Goal: Task Accomplishment & Management: Use online tool/utility

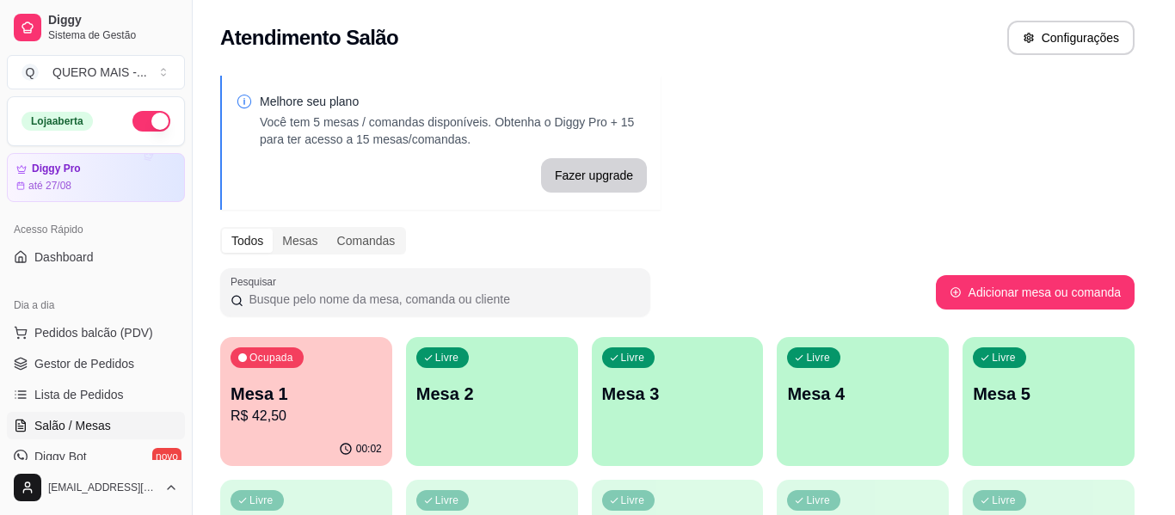
scroll to position [637, 0]
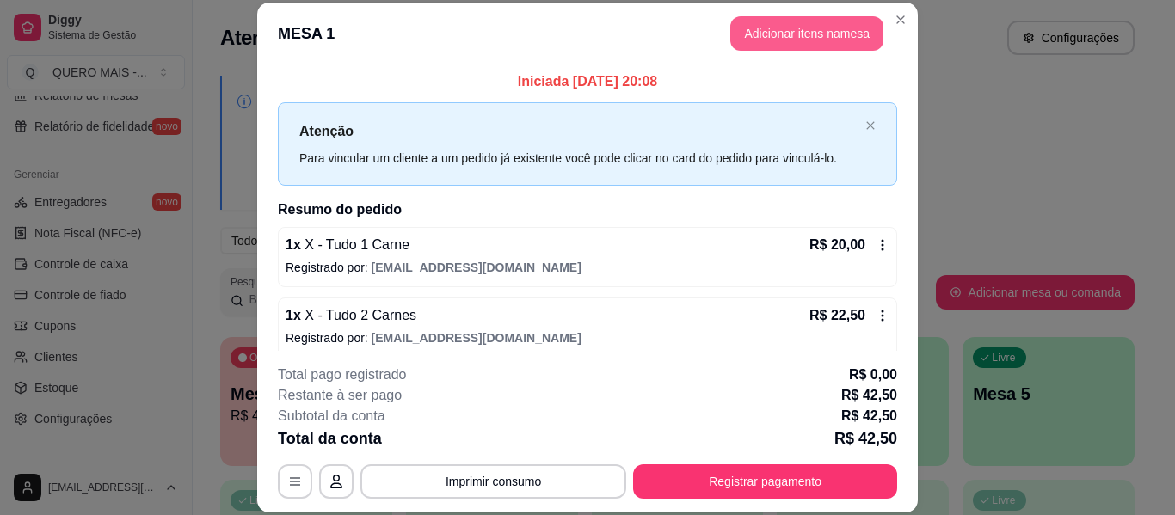
click at [768, 45] on button "Adicionar itens na mesa" at bounding box center [807, 33] width 153 height 34
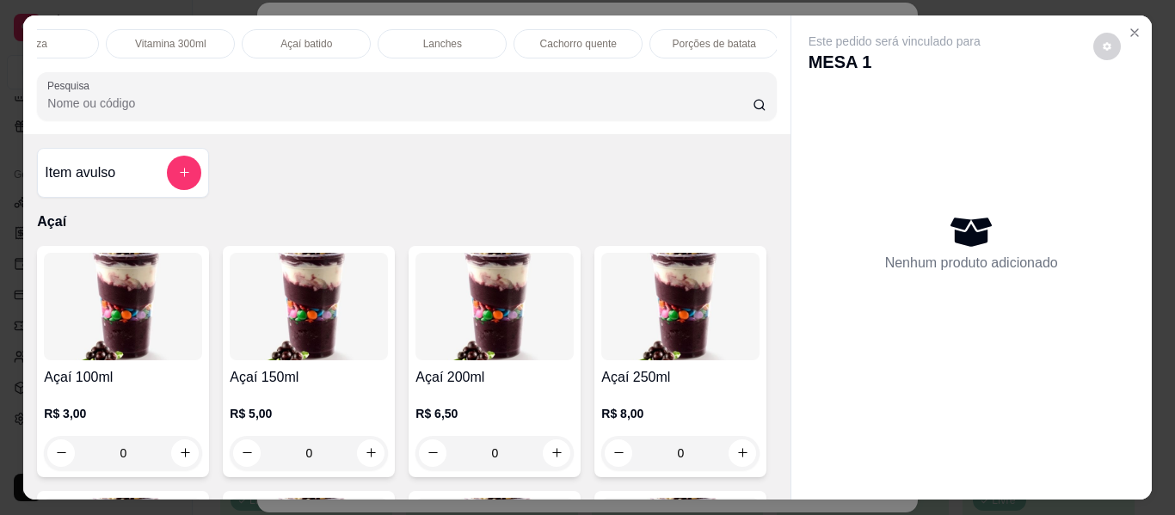
scroll to position [0, 564]
click at [434, 38] on div "Cachorro quente" at bounding box center [489, 43] width 129 height 29
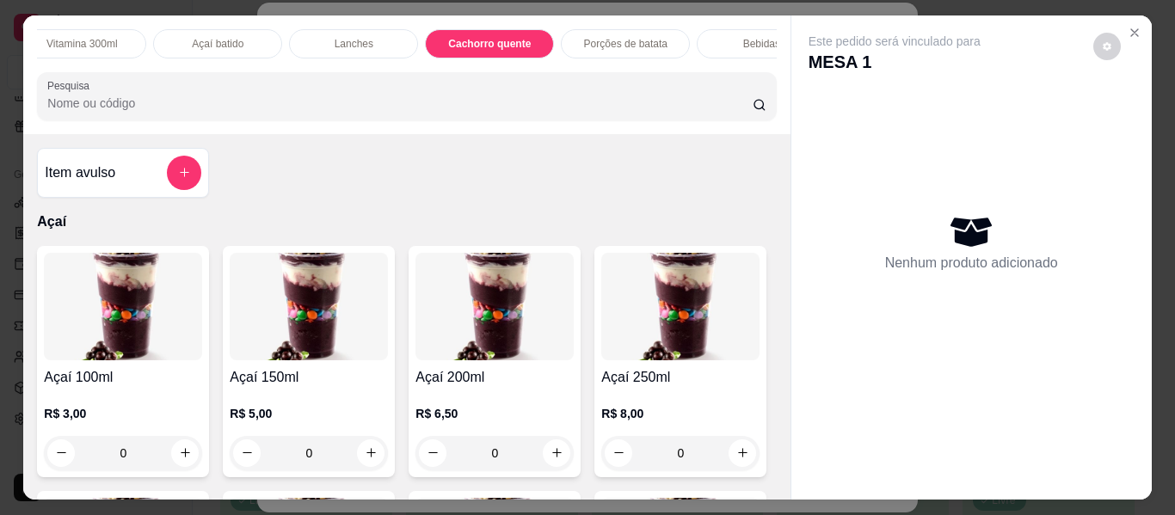
scroll to position [46, 0]
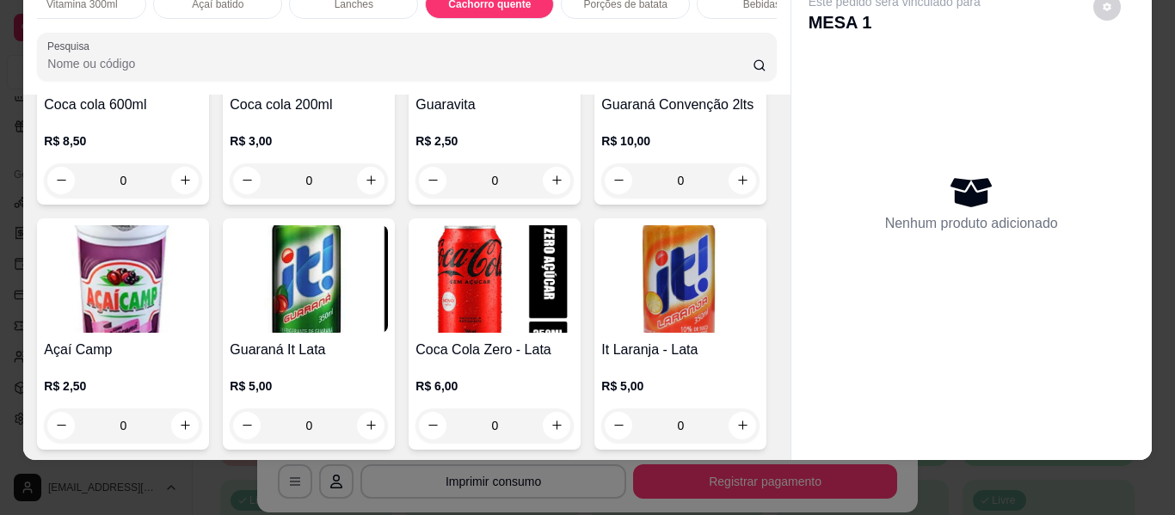
type input "1"
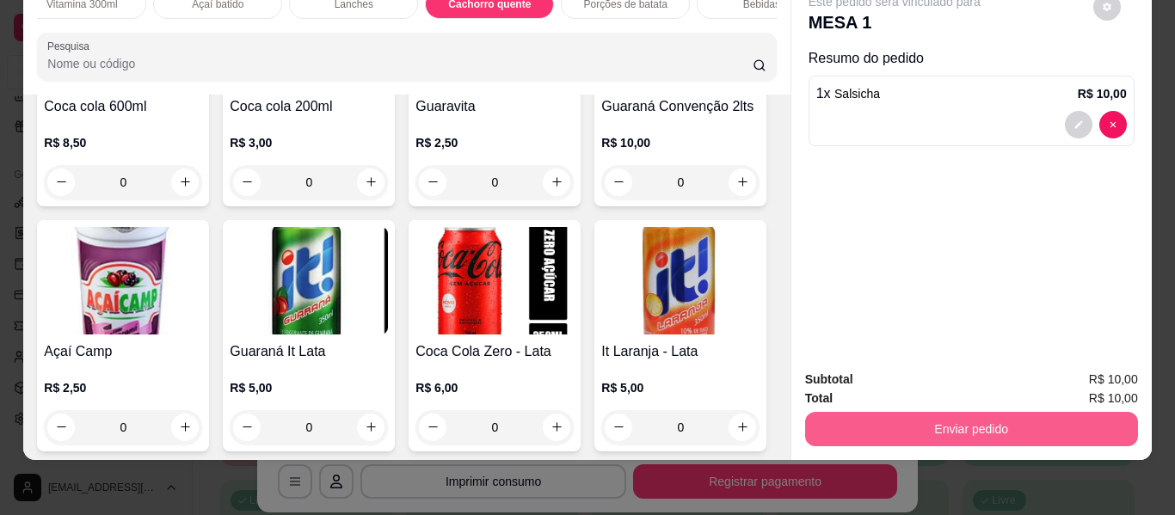
click at [928, 429] on button "Enviar pedido" at bounding box center [971, 429] width 333 height 34
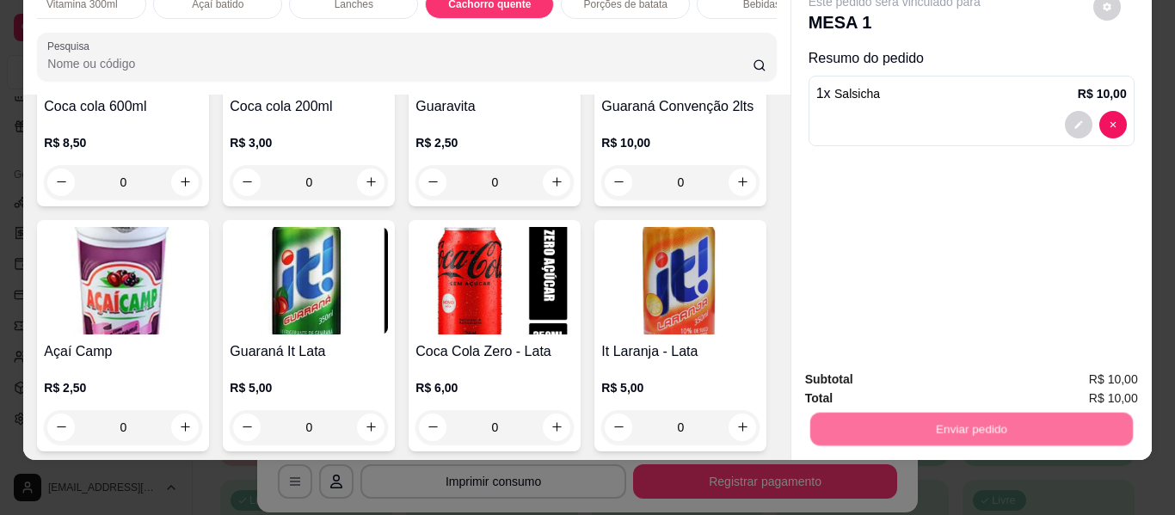
click at [890, 375] on button "Não registrar e enviar pedido" at bounding box center [915, 373] width 174 height 32
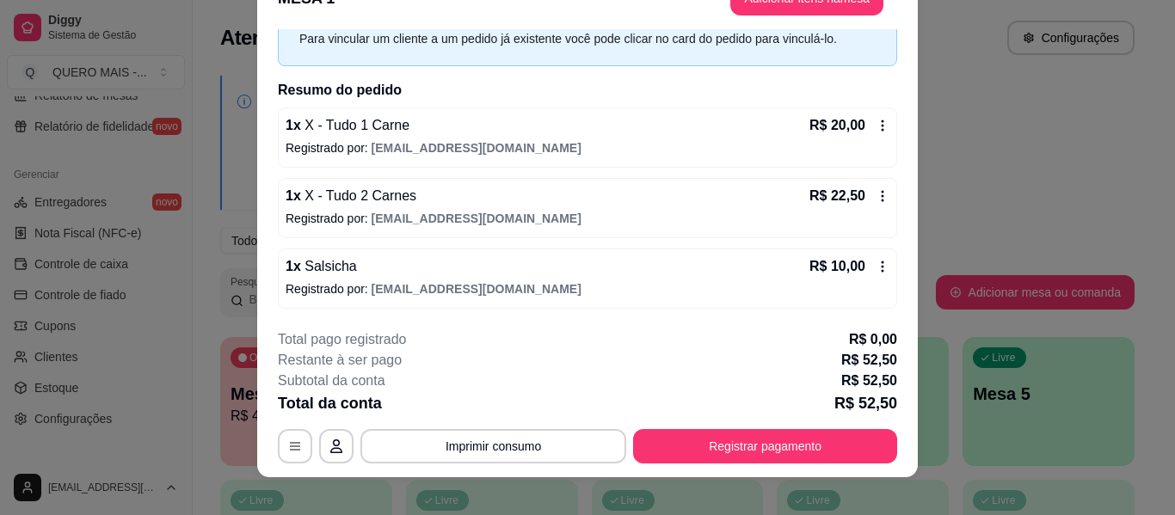
scroll to position [52, 0]
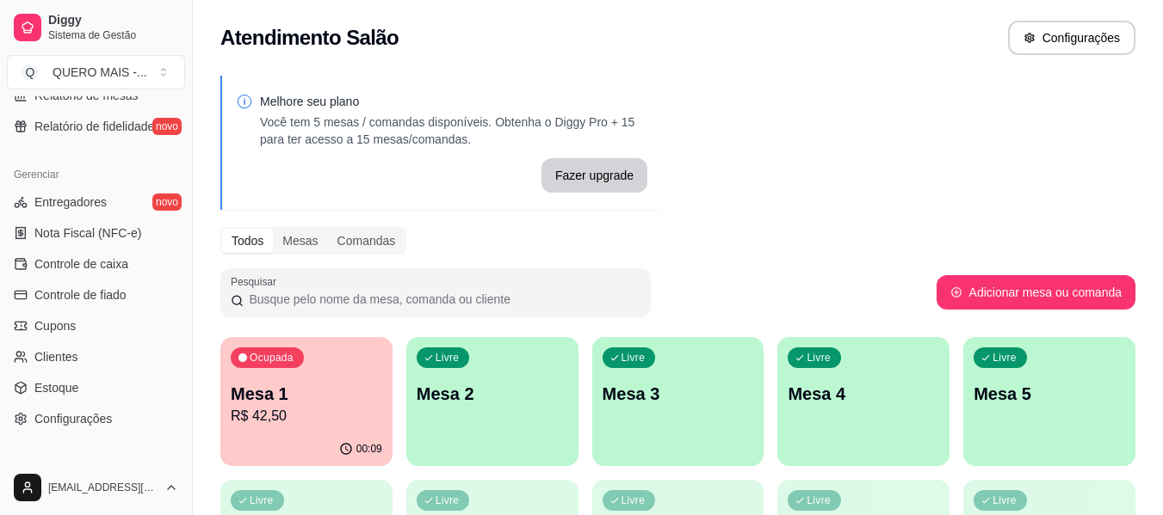
click at [484, 434] on div "Livre Mesa 2" at bounding box center [492, 391] width 172 height 108
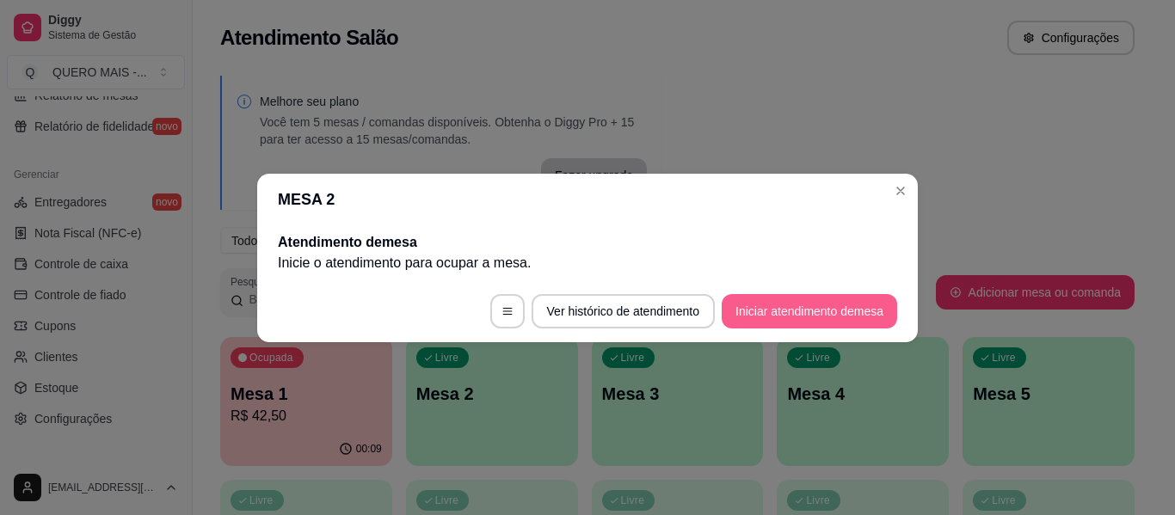
click at [811, 298] on button "Iniciar atendimento de mesa" at bounding box center [810, 311] width 176 height 34
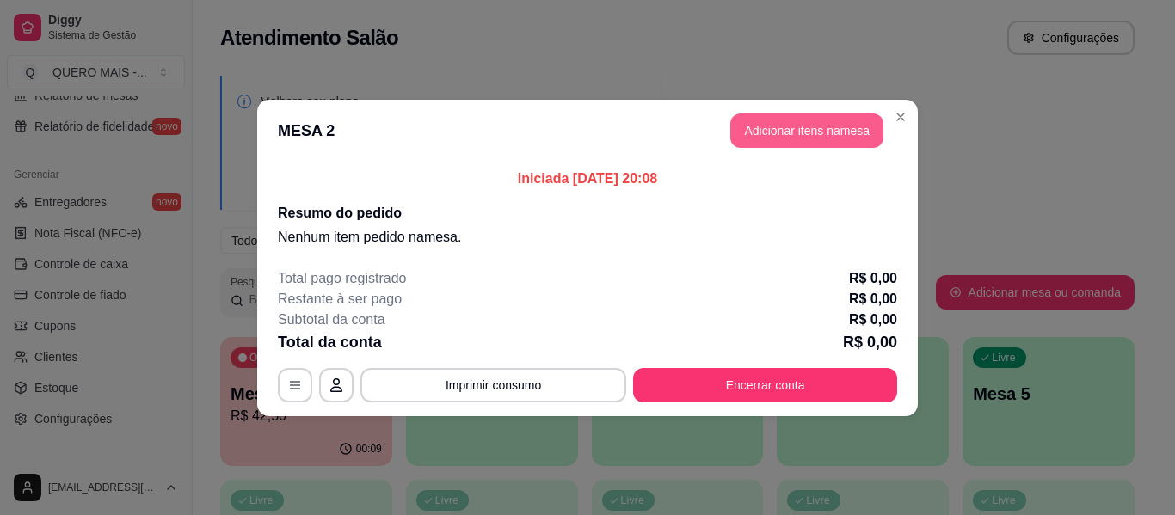
click at [764, 128] on button "Adicionar itens na mesa" at bounding box center [807, 131] width 153 height 34
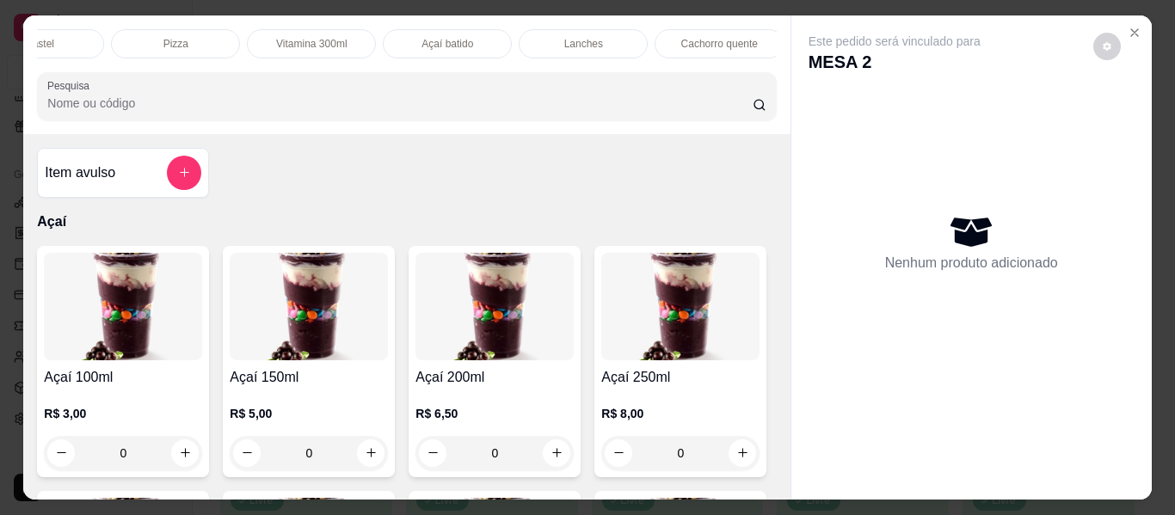
scroll to position [0, 355]
click at [417, 38] on p "Açaí batido" at bounding box center [426, 44] width 52 height 14
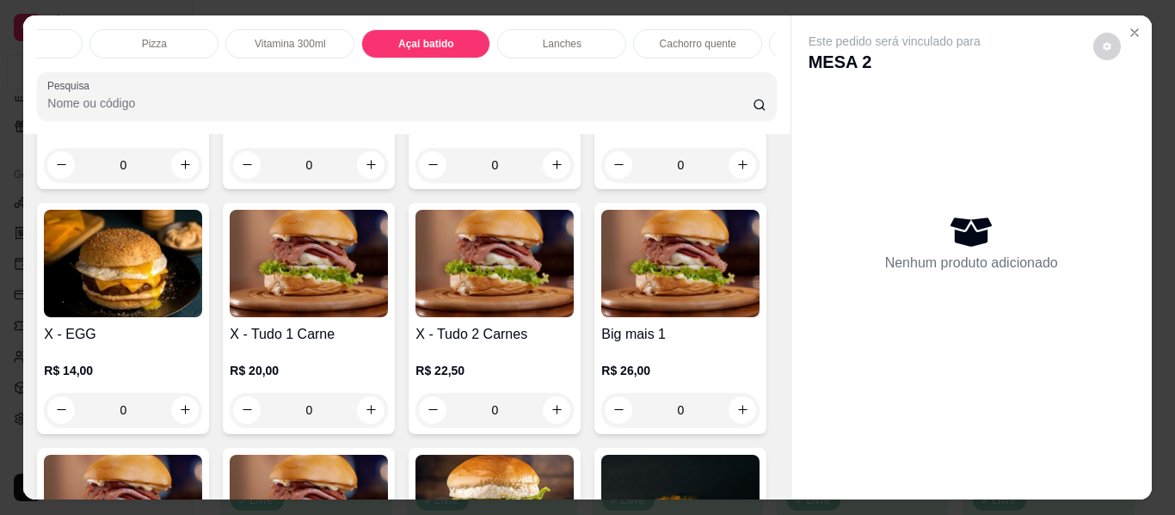
scroll to position [46, 0]
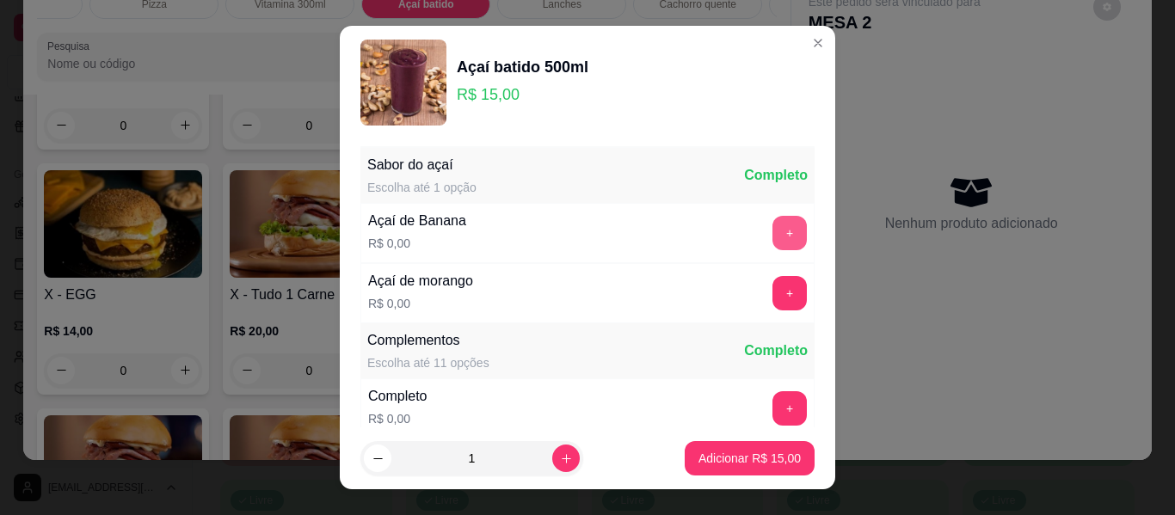
click at [773, 232] on button "+" at bounding box center [790, 233] width 34 height 34
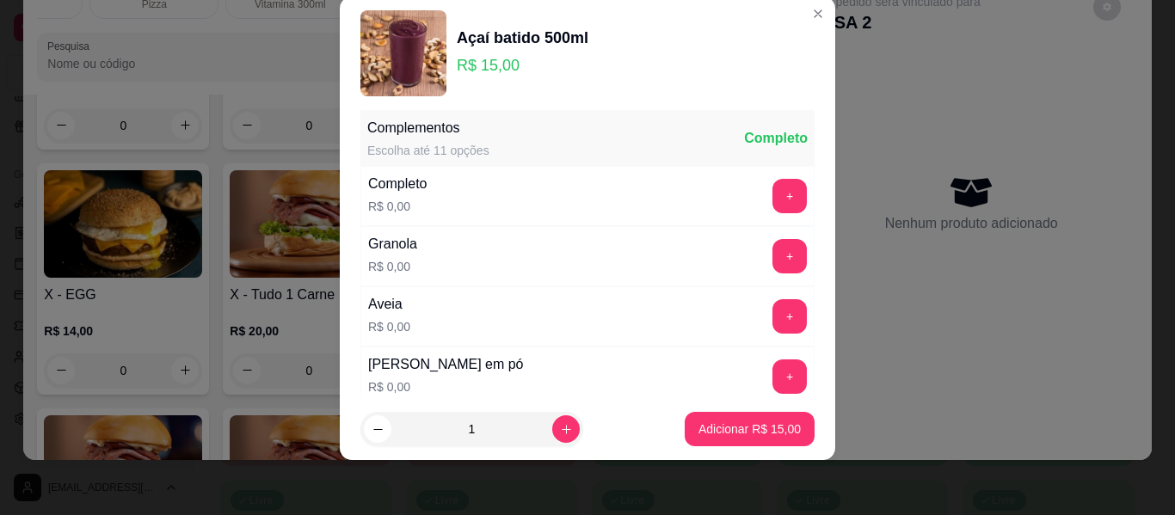
scroll to position [184, 0]
click at [773, 196] on button "+" at bounding box center [790, 195] width 34 height 34
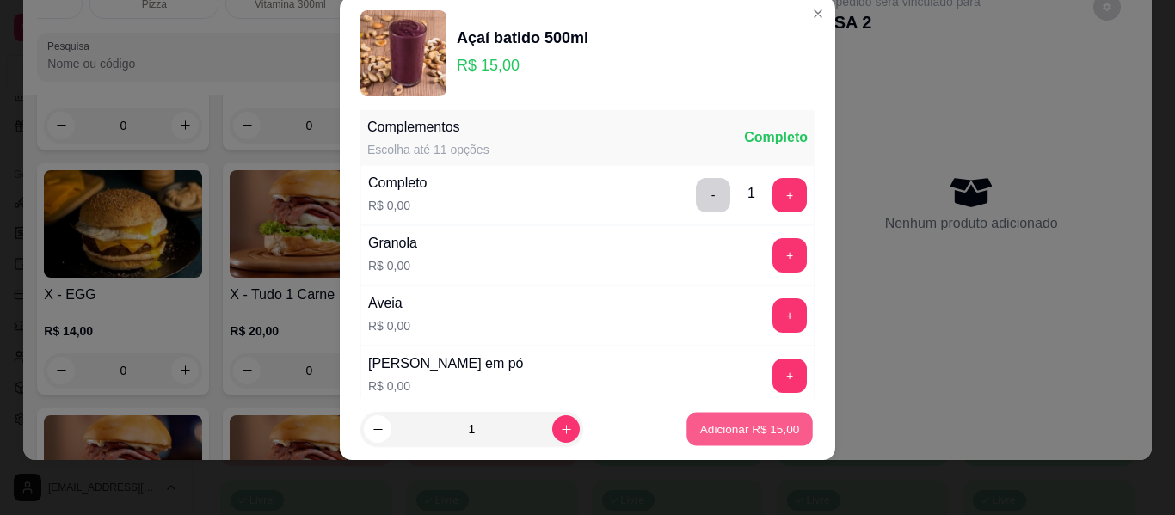
click at [731, 423] on p "Adicionar R$ 15,00" at bounding box center [750, 429] width 100 height 16
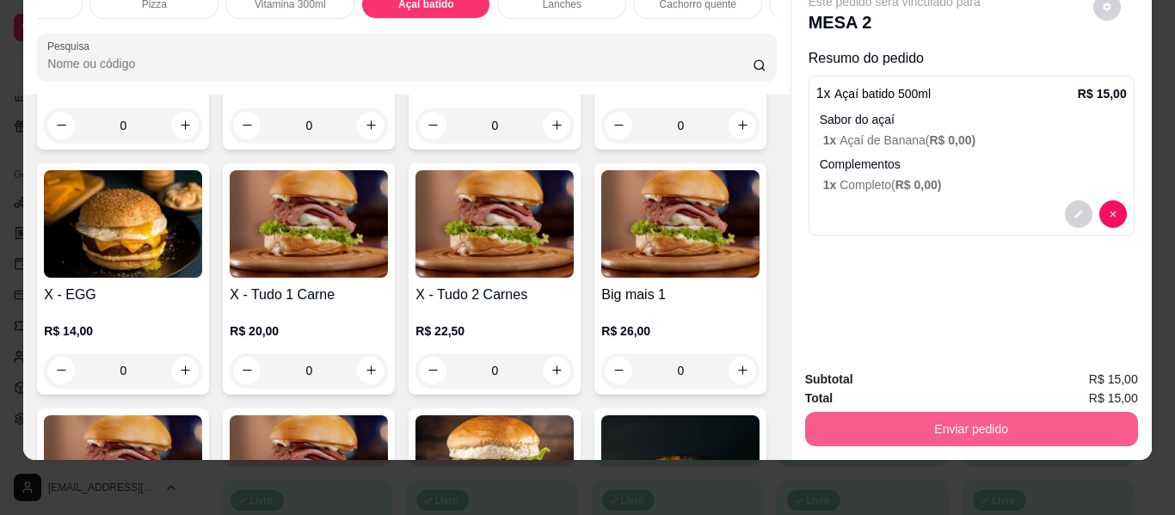
click at [931, 416] on button "Enviar pedido" at bounding box center [971, 429] width 333 height 34
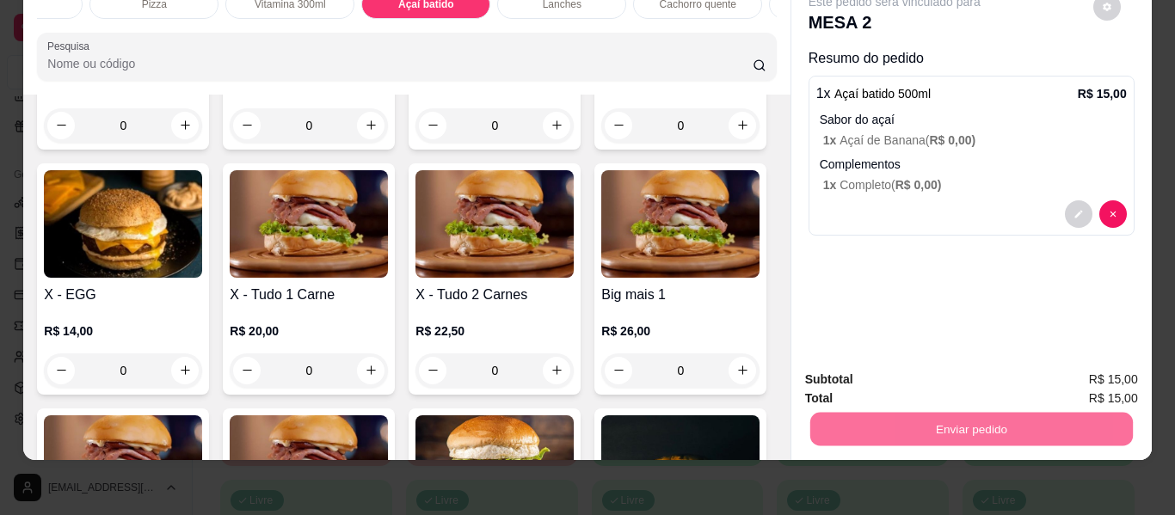
click at [882, 369] on button "Não registrar e enviar pedido" at bounding box center [915, 373] width 174 height 32
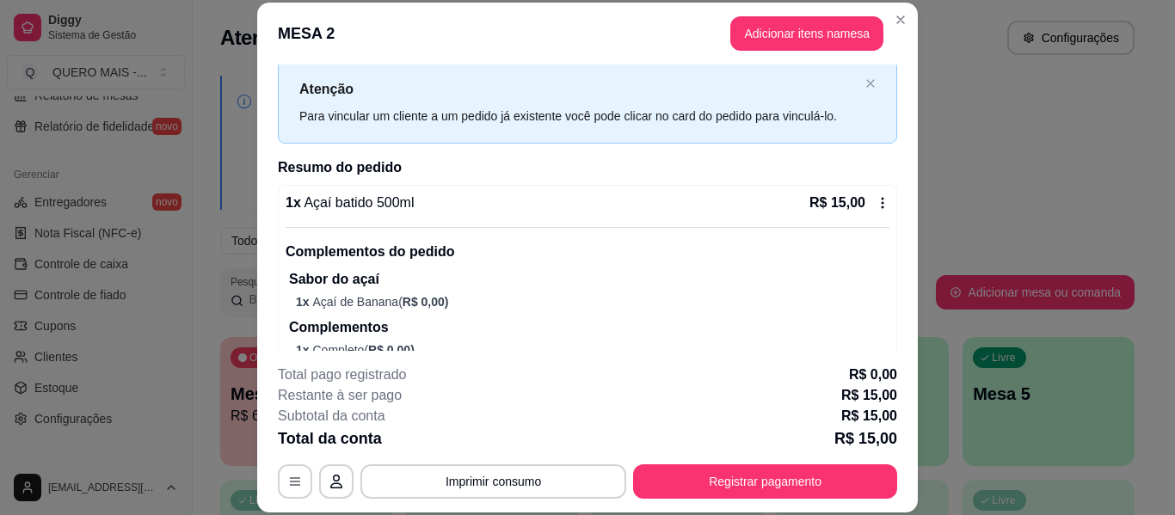
scroll to position [89, 0]
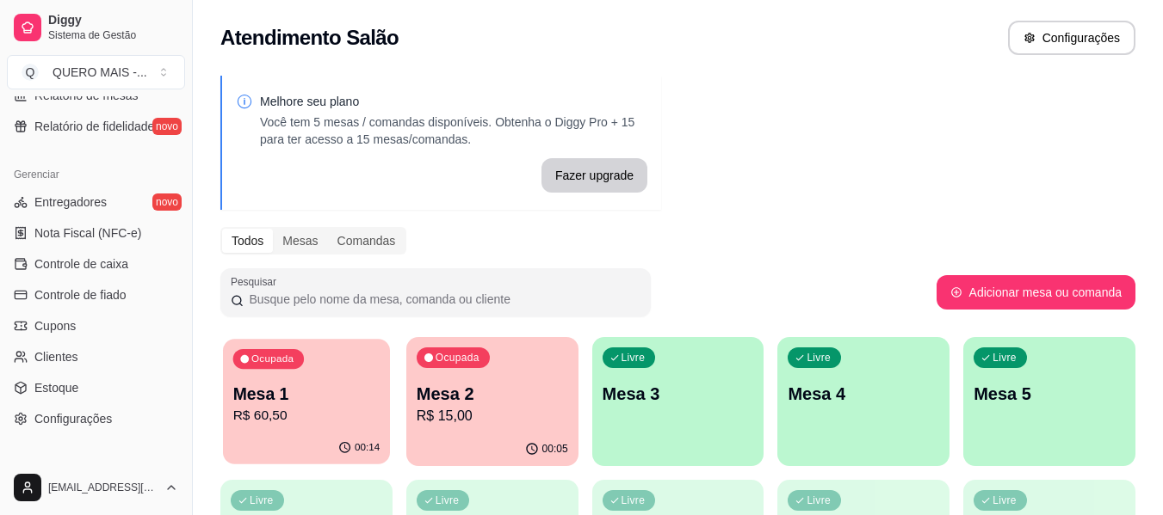
click at [334, 406] on p "R$ 60,50" at bounding box center [306, 416] width 147 height 20
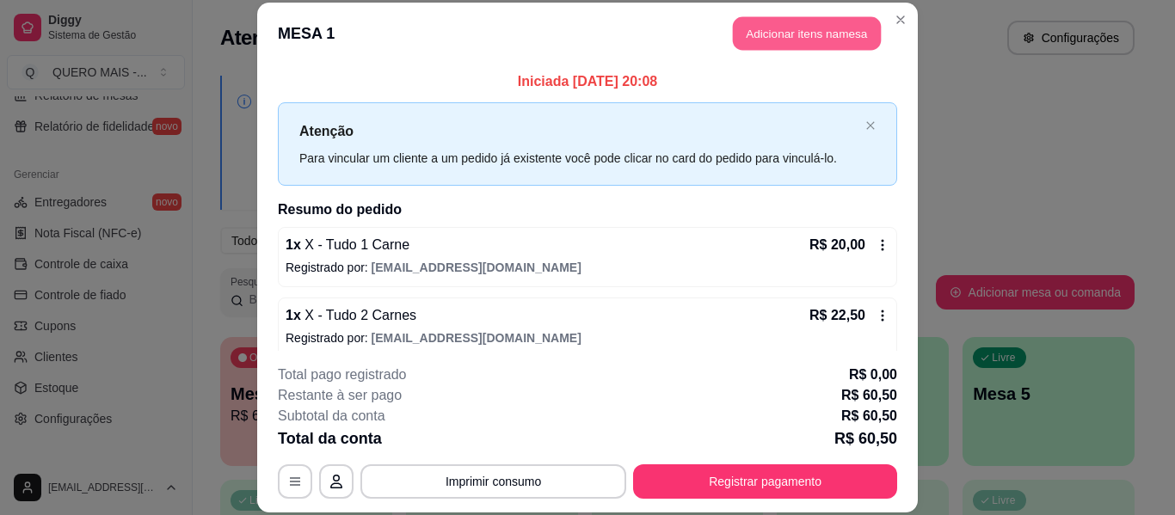
click at [787, 29] on button "Adicionar itens na mesa" at bounding box center [807, 34] width 148 height 34
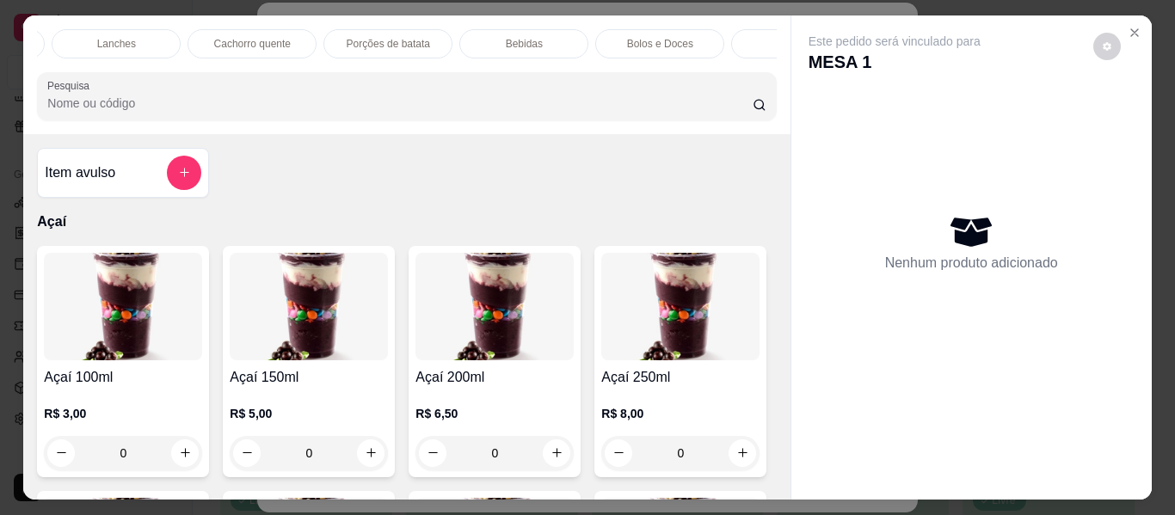
scroll to position [0, 820]
click at [514, 37] on p "Bebidas" at bounding box center [505, 44] width 37 height 14
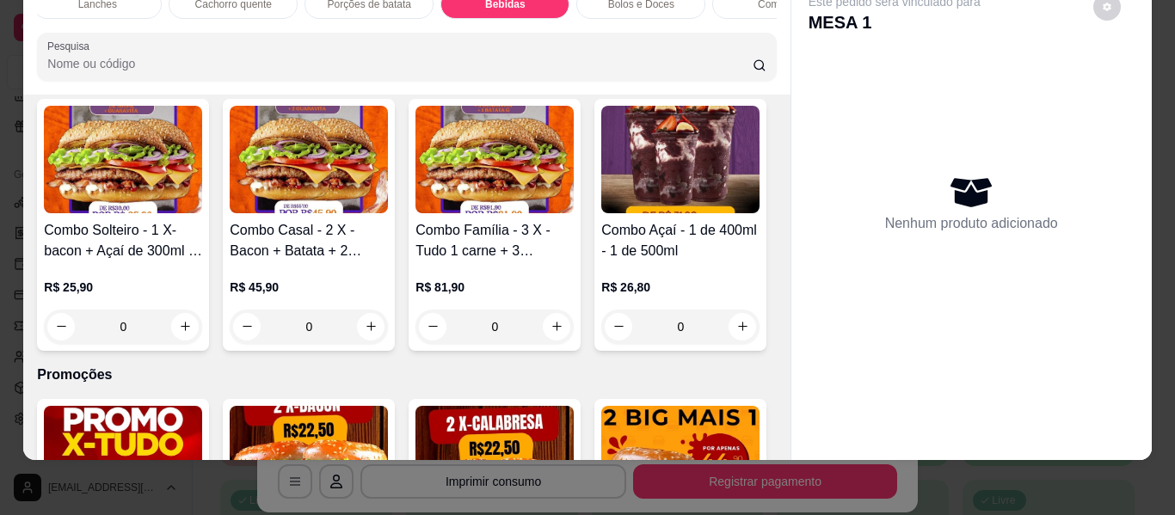
scroll to position [4889, 0]
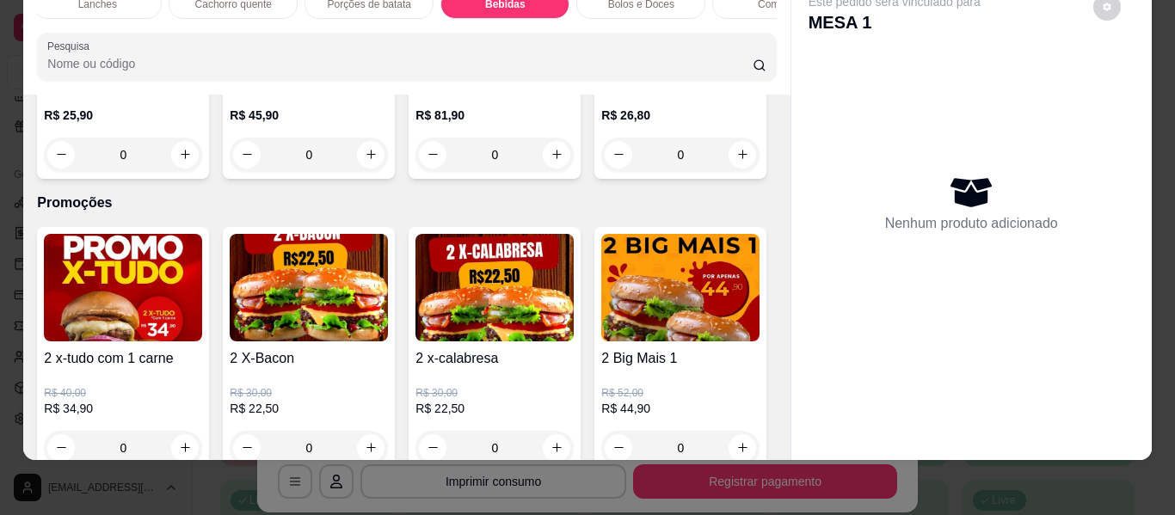
type input "1"
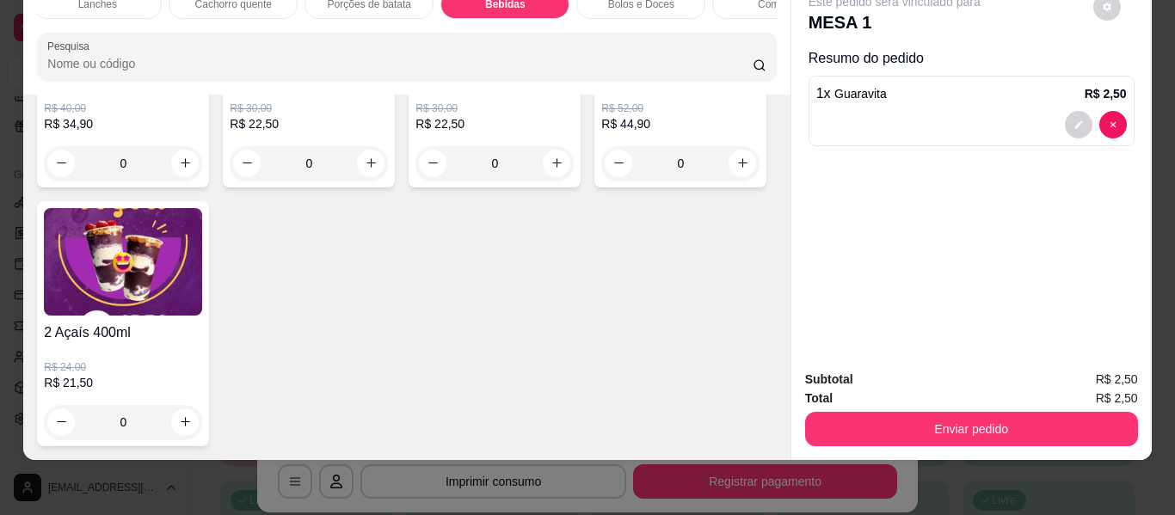
scroll to position [5492, 0]
type input "1"
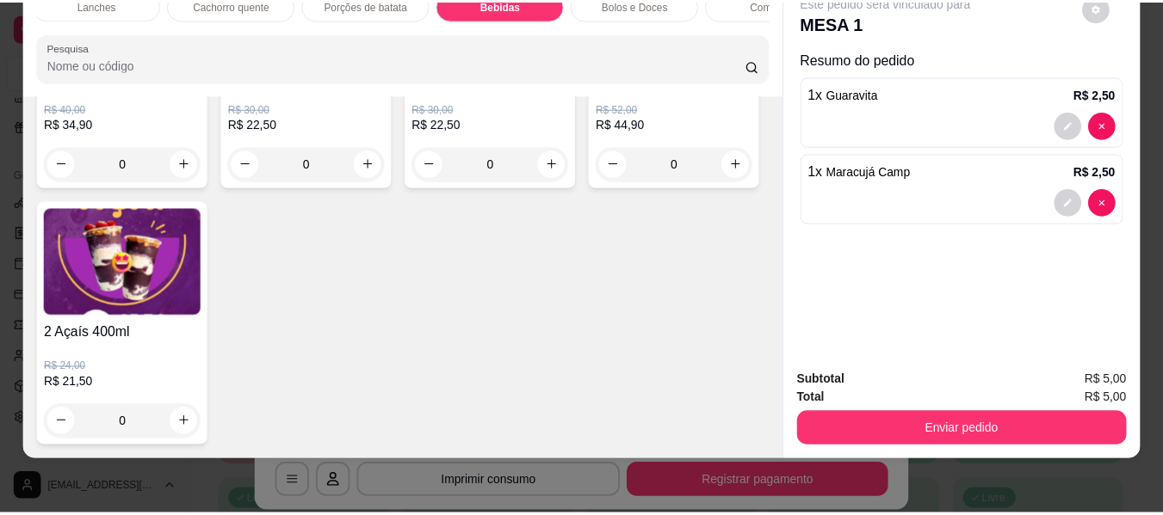
scroll to position [5492, 0]
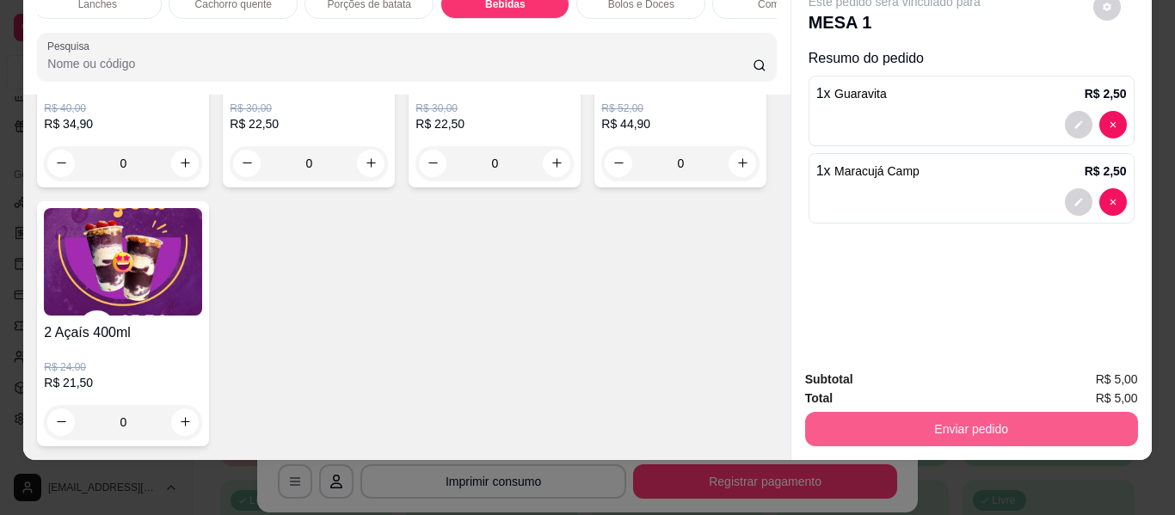
click at [957, 414] on button "Enviar pedido" at bounding box center [971, 429] width 333 height 34
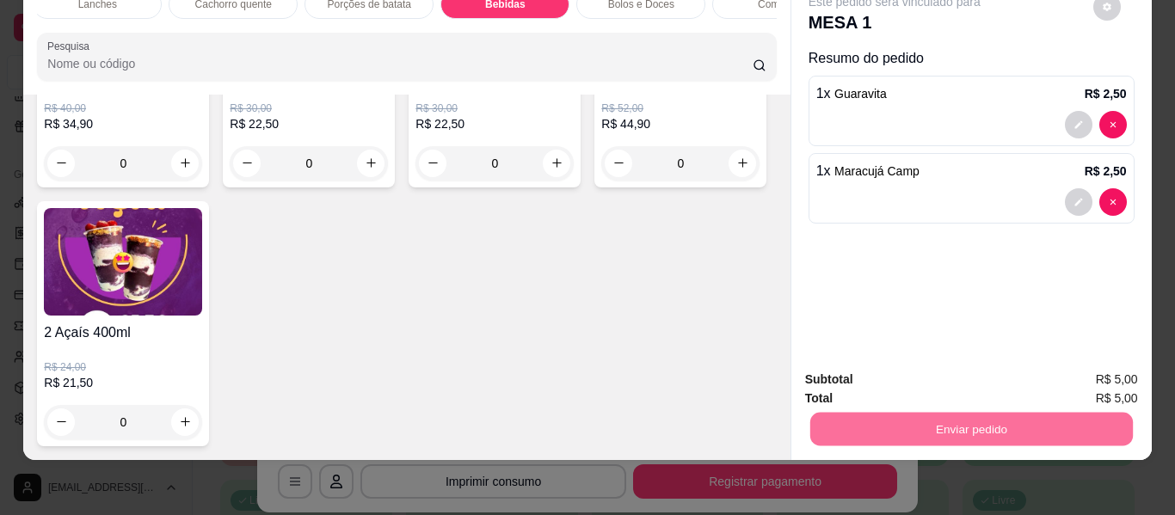
click at [889, 376] on button "Não registrar e enviar pedido" at bounding box center [914, 373] width 179 height 33
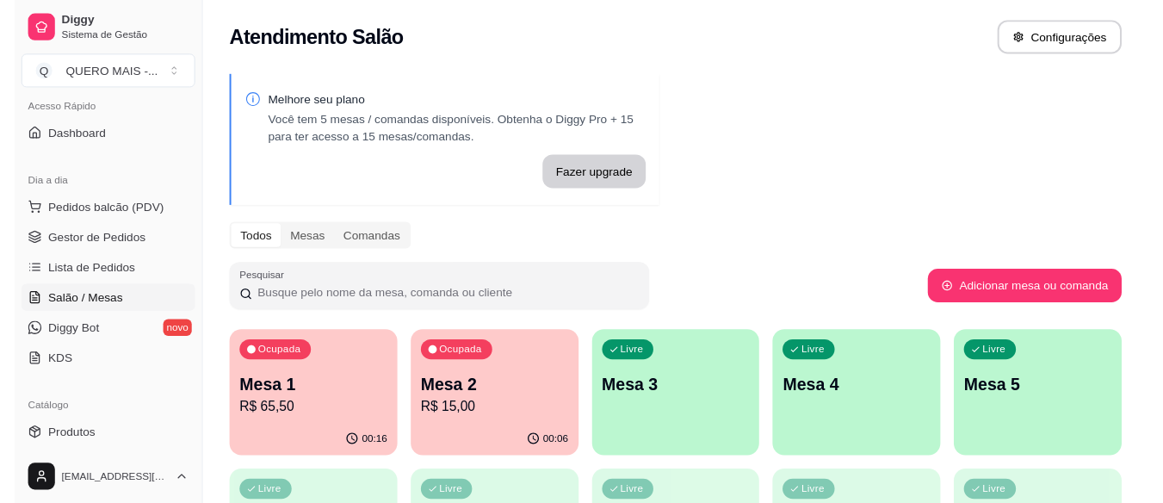
scroll to position [120, 0]
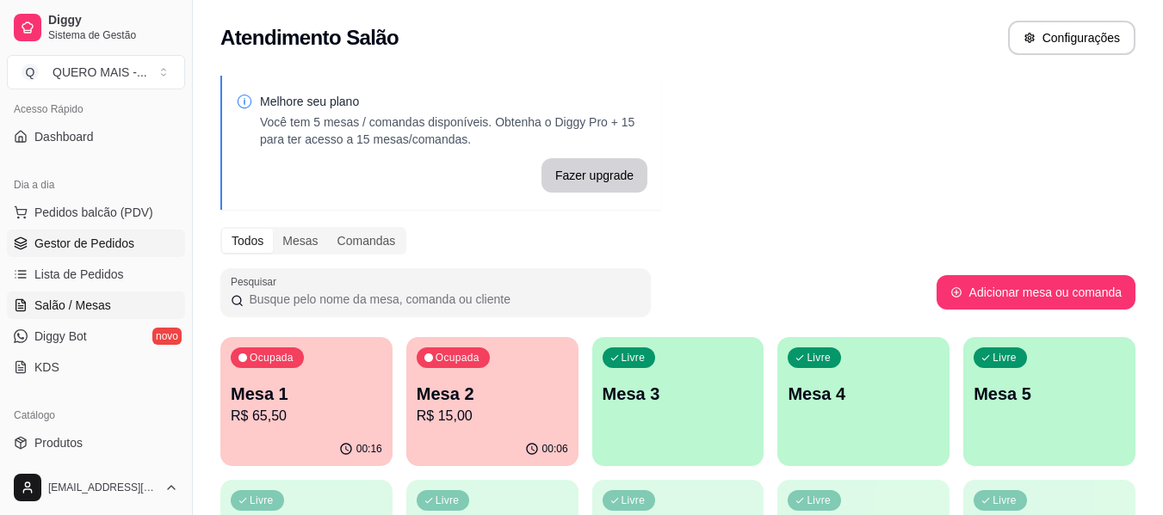
click at [82, 240] on span "Gestor de Pedidos" at bounding box center [84, 243] width 100 height 17
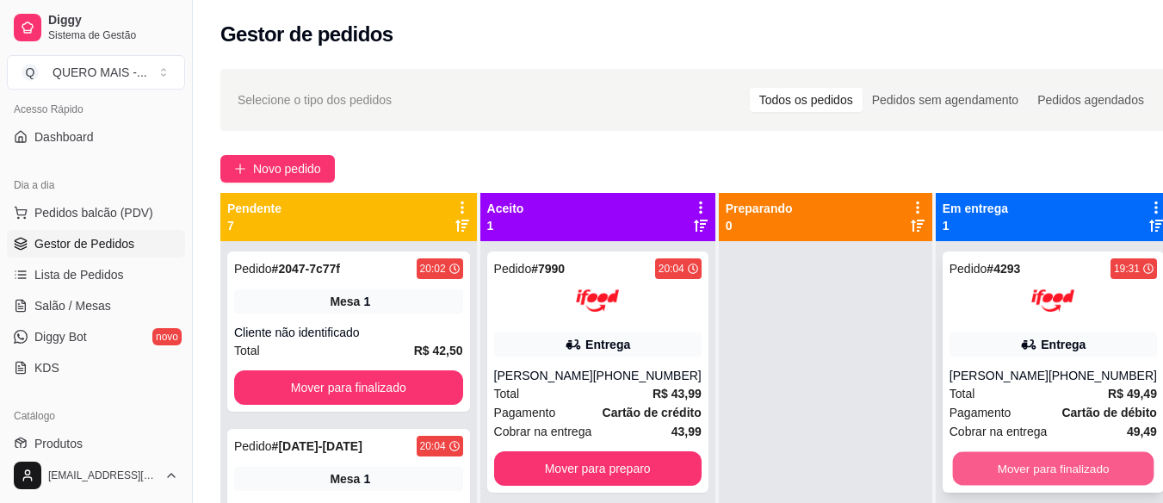
click at [1001, 474] on button "Mover para finalizado" at bounding box center [1052, 469] width 201 height 34
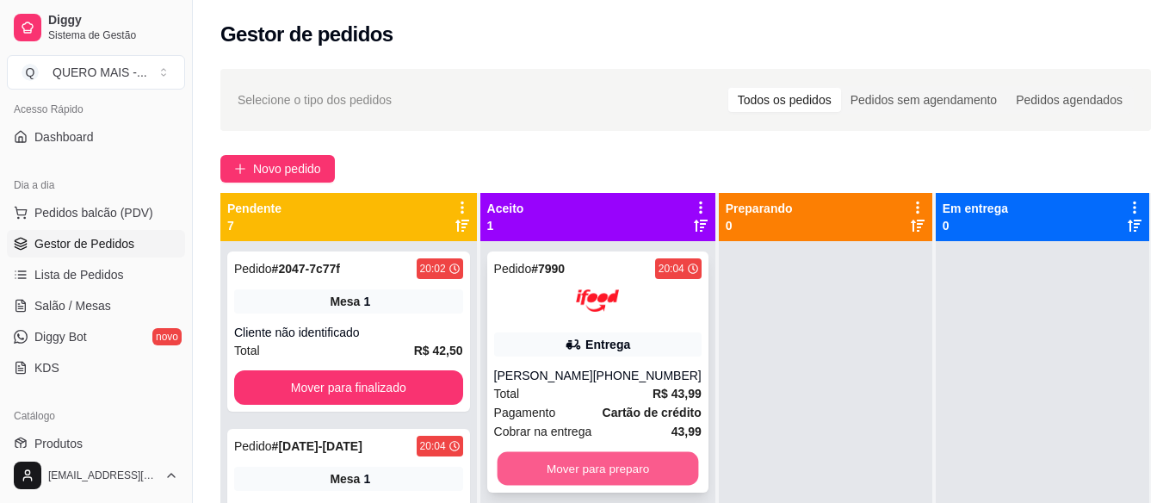
click at [641, 470] on button "Mover para preparo" at bounding box center [596, 469] width 201 height 34
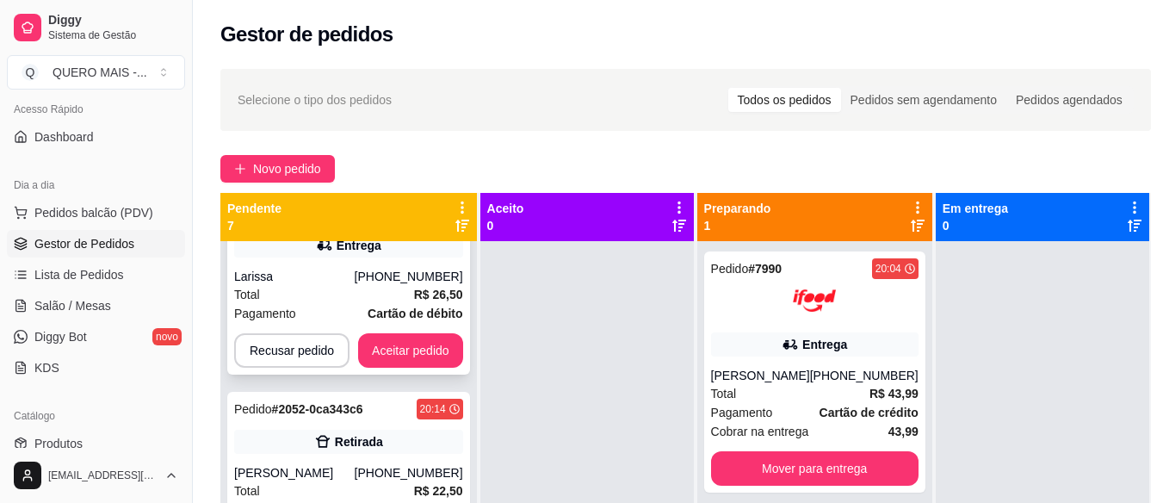
scroll to position [780, 0]
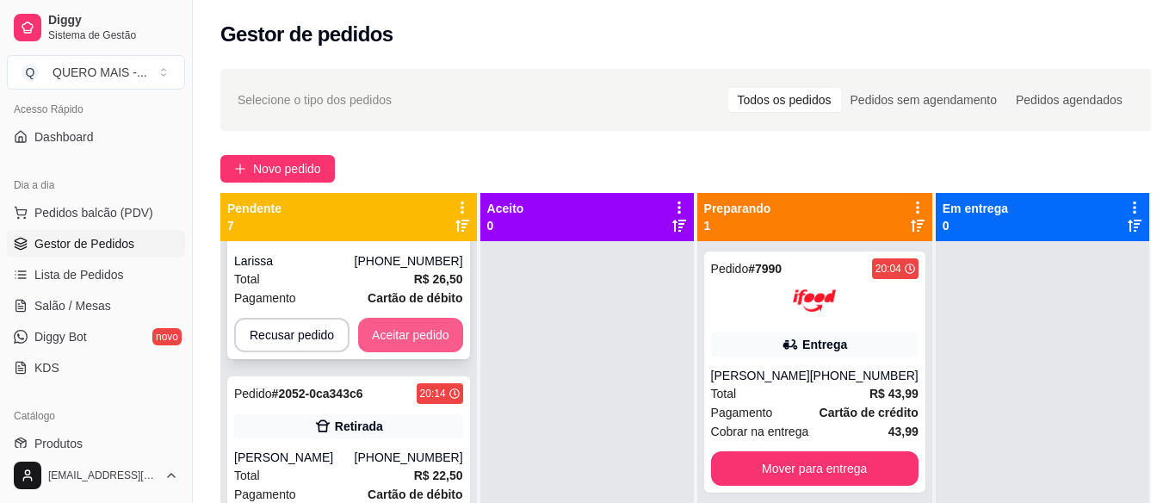
click at [423, 334] on button "Aceitar pedido" at bounding box center [410, 335] width 105 height 34
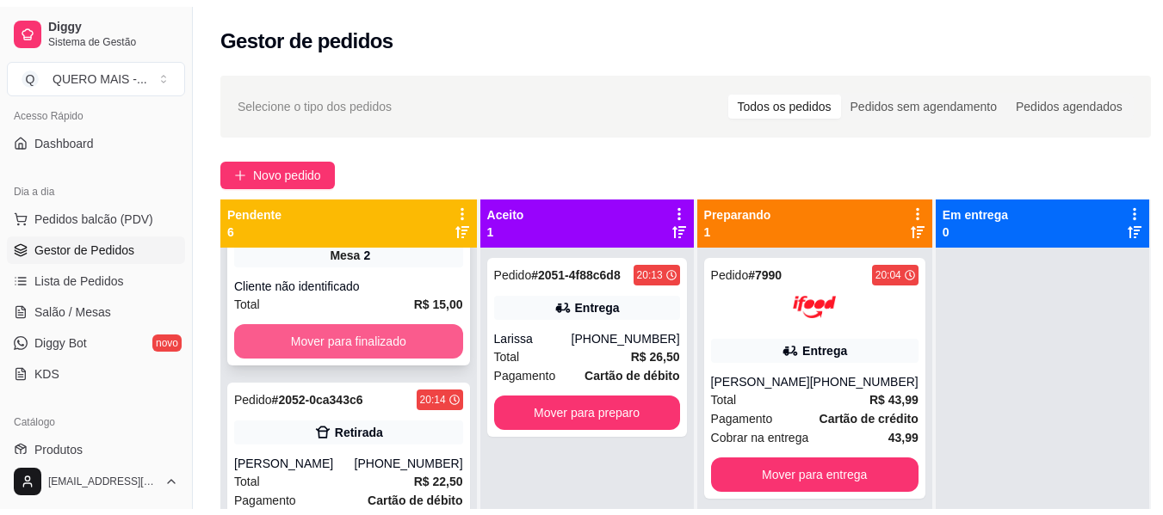
scroll to position [48, 0]
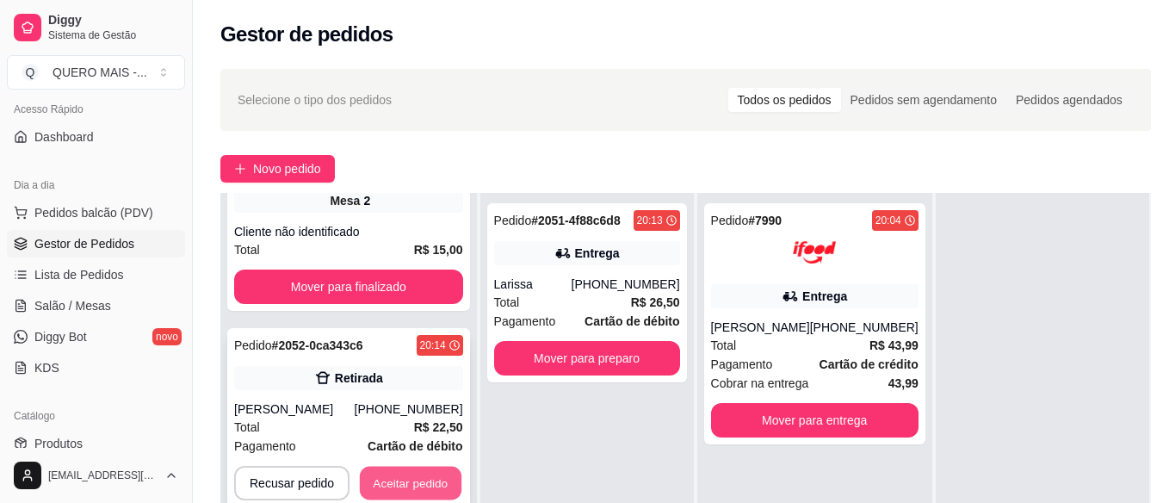
click at [426, 473] on button "Aceitar pedido" at bounding box center [411, 483] width 102 height 34
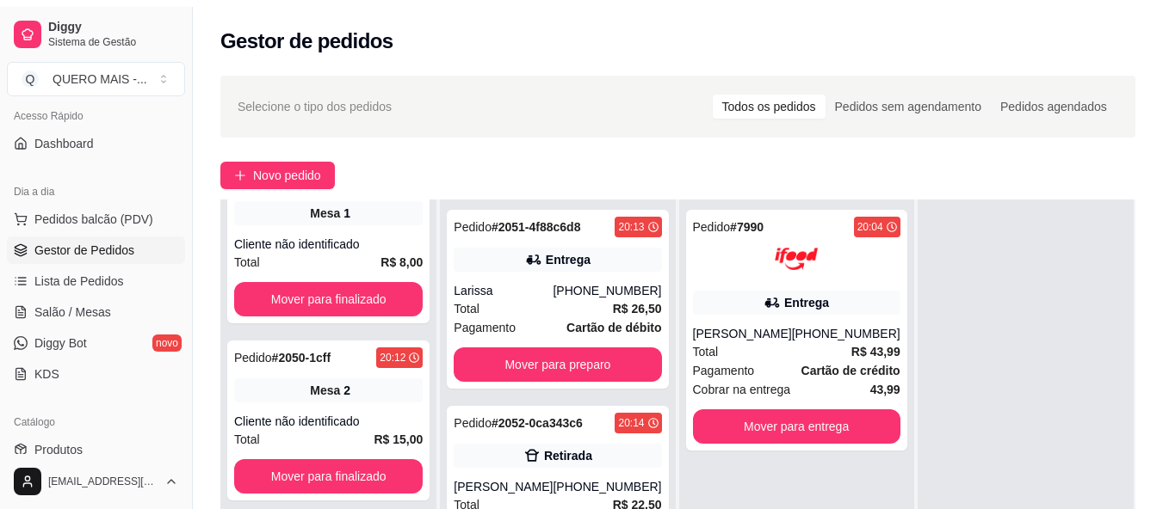
scroll to position [388, 0]
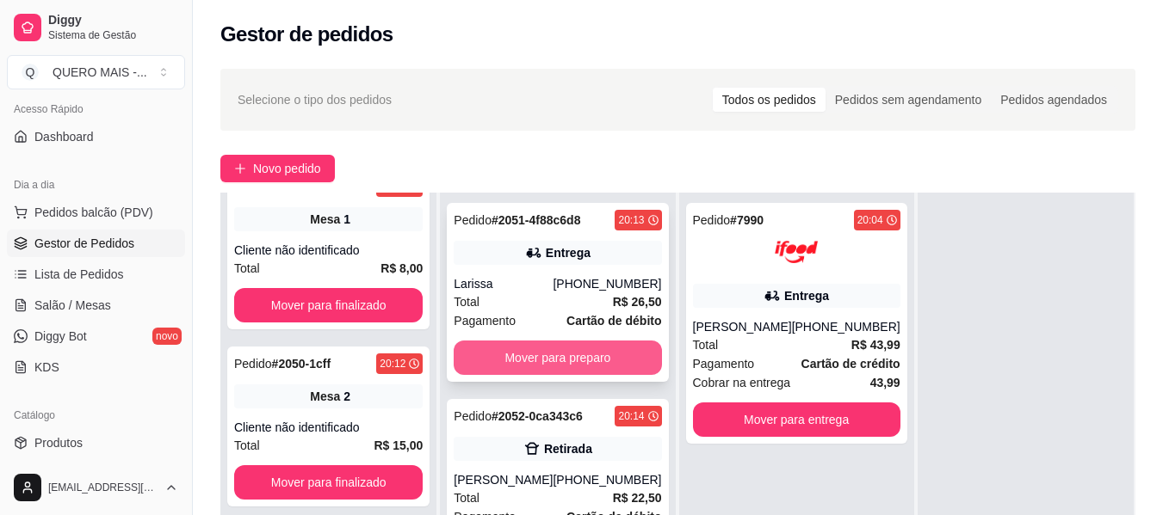
click at [527, 354] on button "Mover para preparo" at bounding box center [556, 358] width 207 height 34
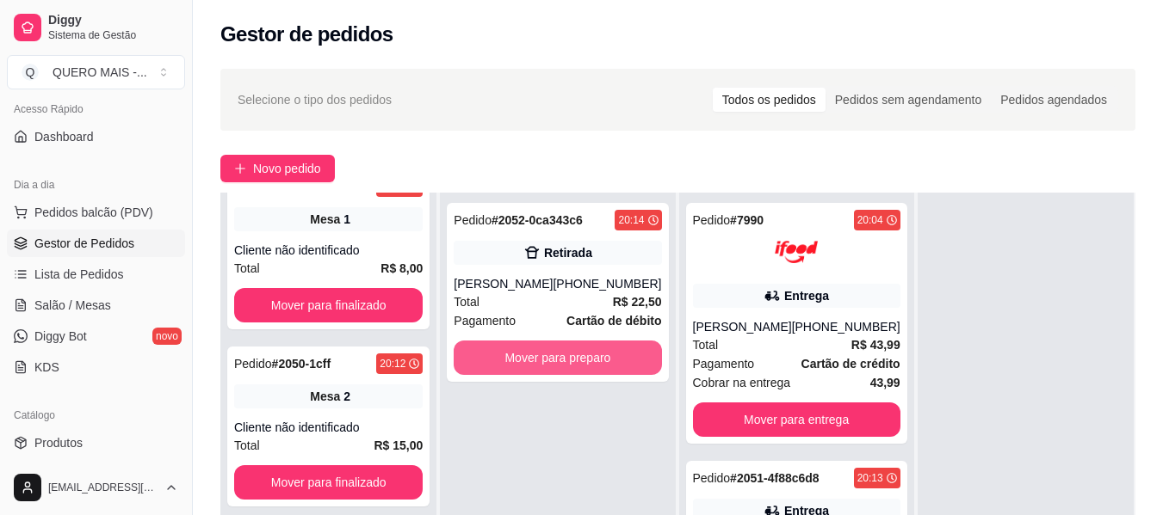
click at [527, 355] on button "Mover para preparo" at bounding box center [556, 358] width 207 height 34
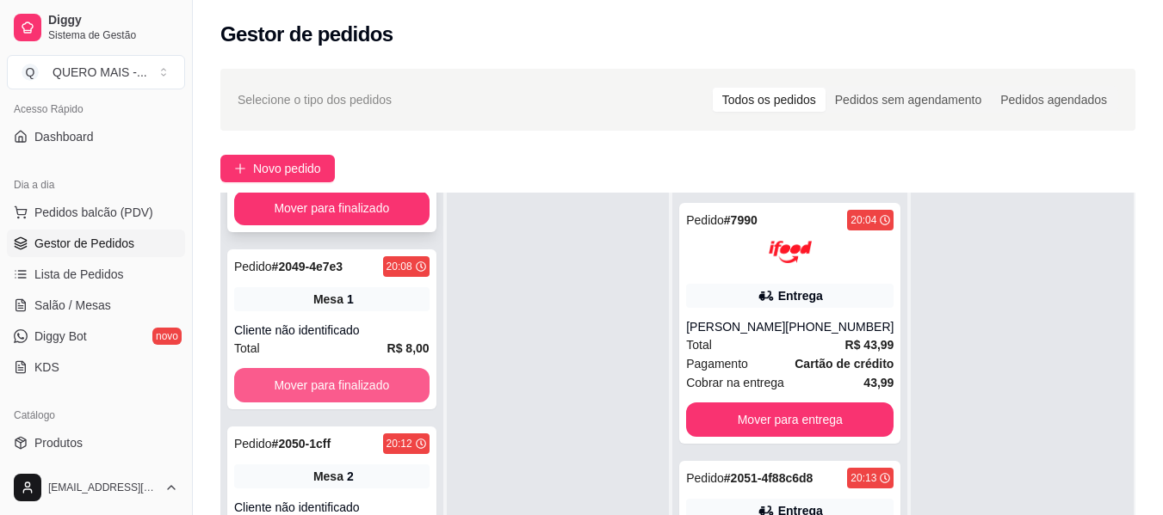
scroll to position [0, 0]
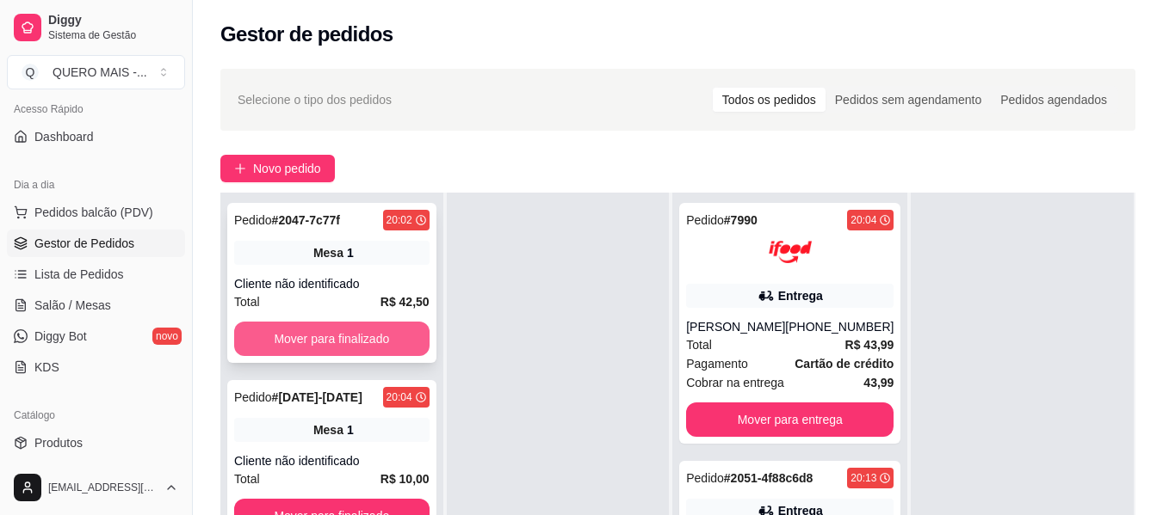
click at [342, 344] on button "Mover para finalizado" at bounding box center [331, 339] width 195 height 34
click at [342, 344] on button "Mover para finalizado" at bounding box center [331, 340] width 189 height 34
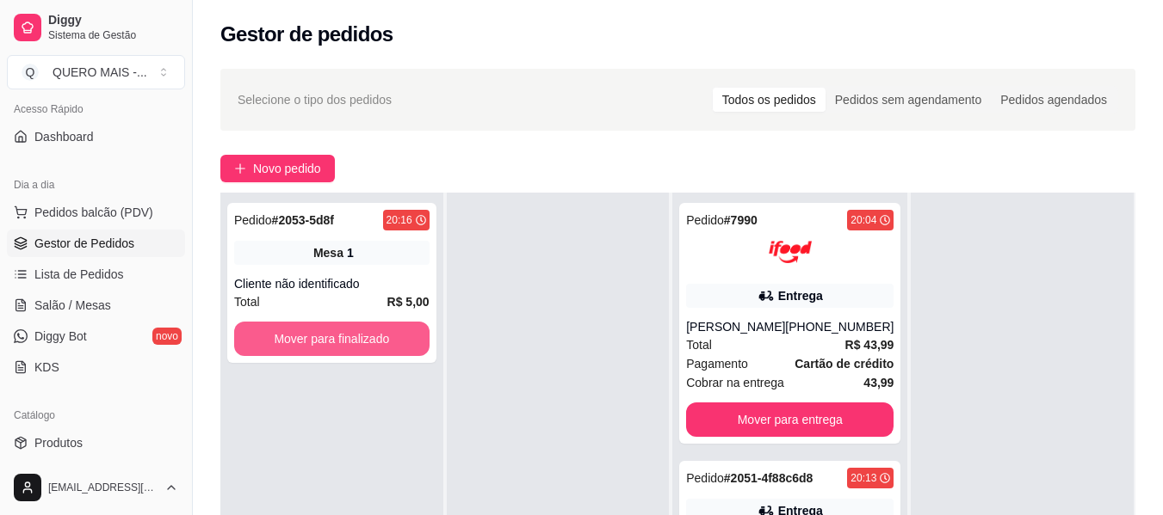
click at [342, 344] on button "Mover para finalizado" at bounding box center [331, 339] width 195 height 34
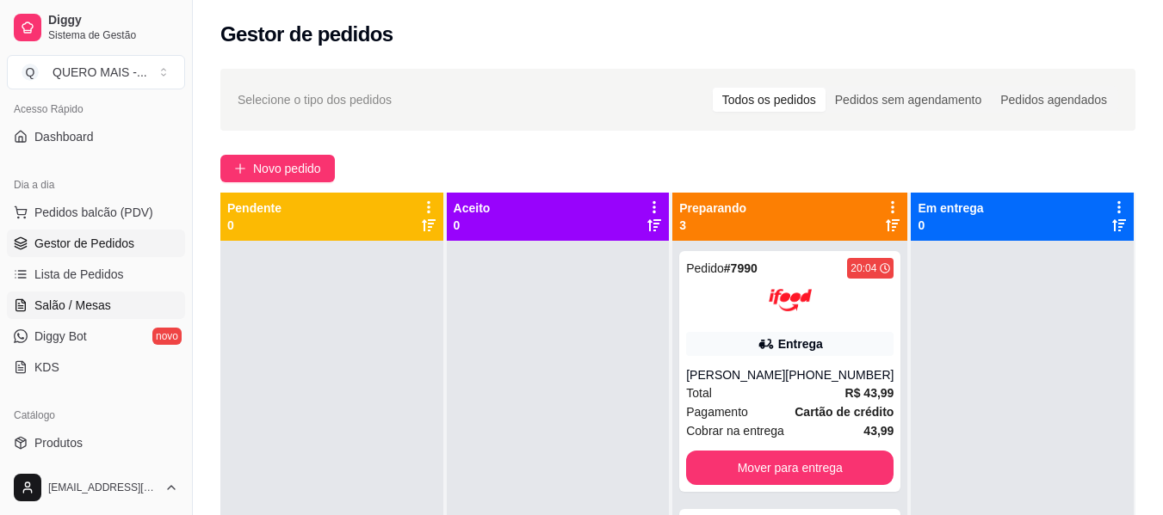
click at [76, 305] on span "Salão / Mesas" at bounding box center [72, 305] width 77 height 17
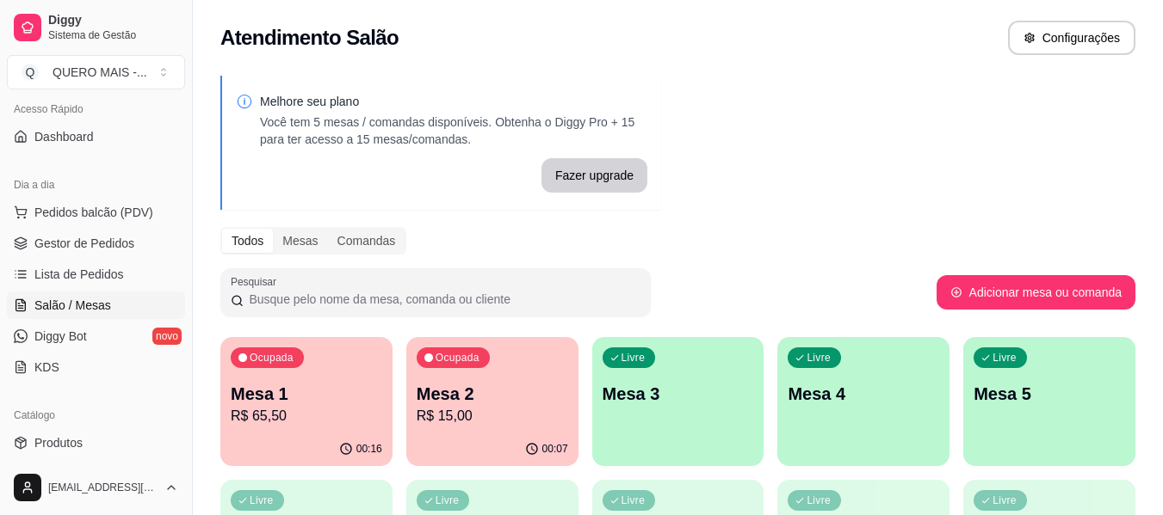
click at [312, 390] on p "Mesa 1" at bounding box center [306, 394] width 151 height 24
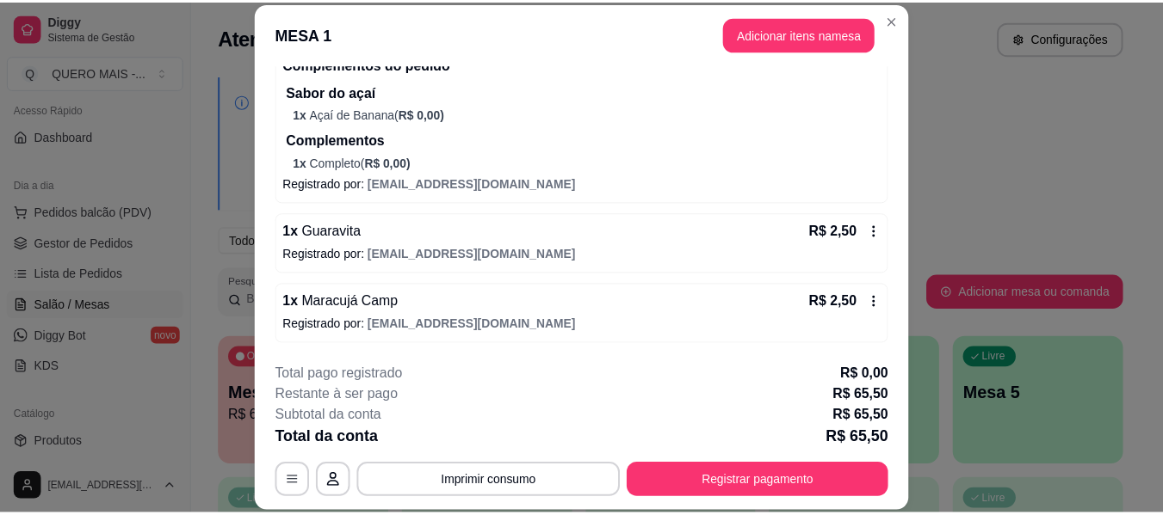
scroll to position [52, 0]
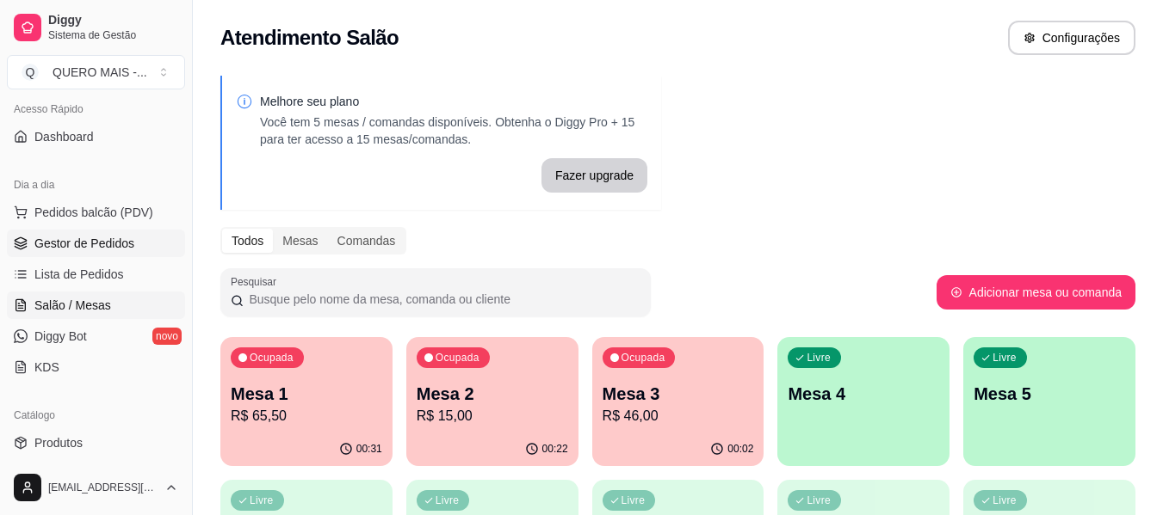
click at [110, 239] on span "Gestor de Pedidos" at bounding box center [84, 243] width 100 height 17
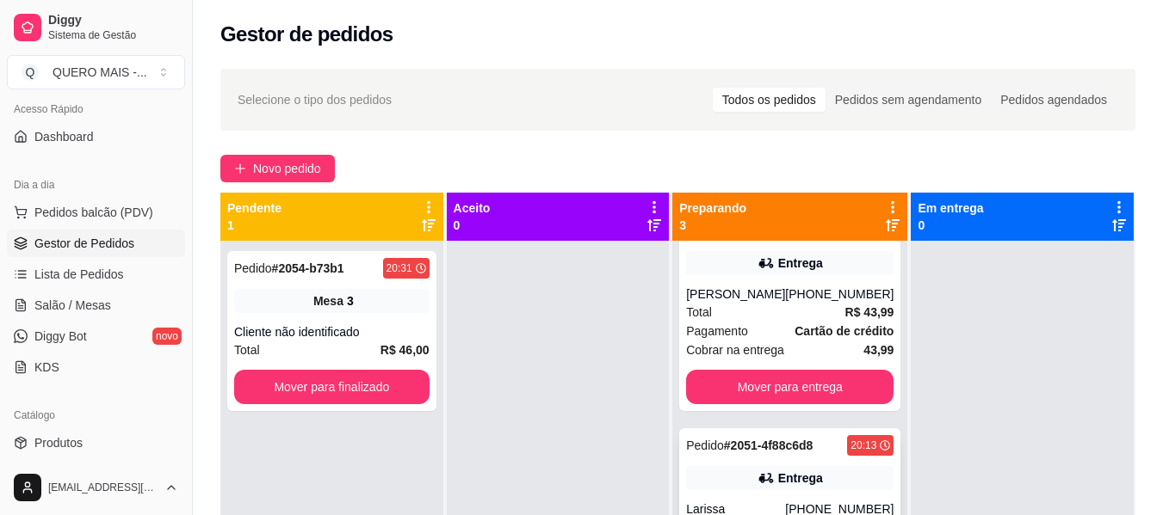
scroll to position [152, 0]
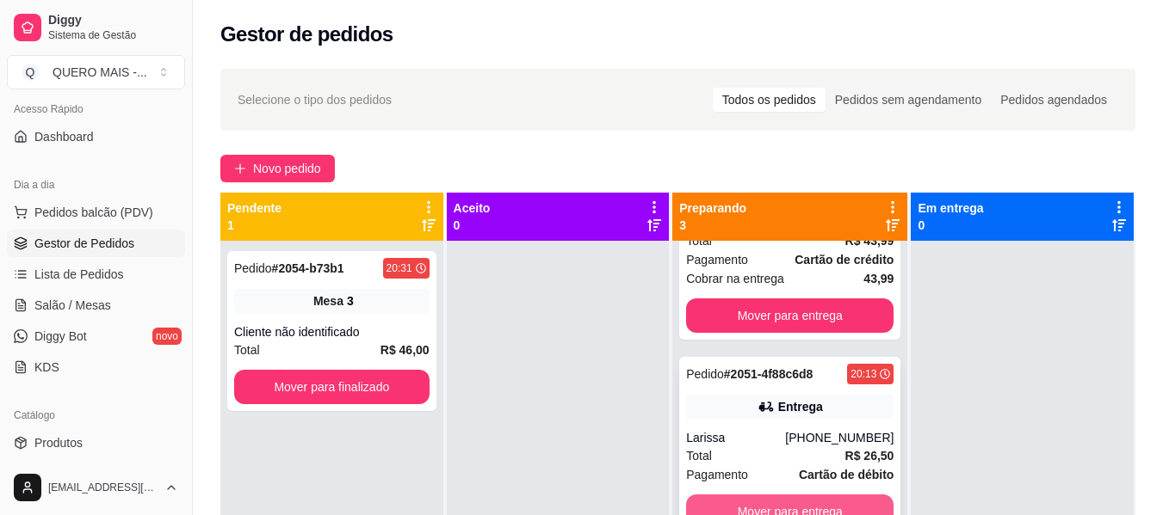
click at [769, 508] on button "Mover para entrega" at bounding box center [789, 512] width 207 height 34
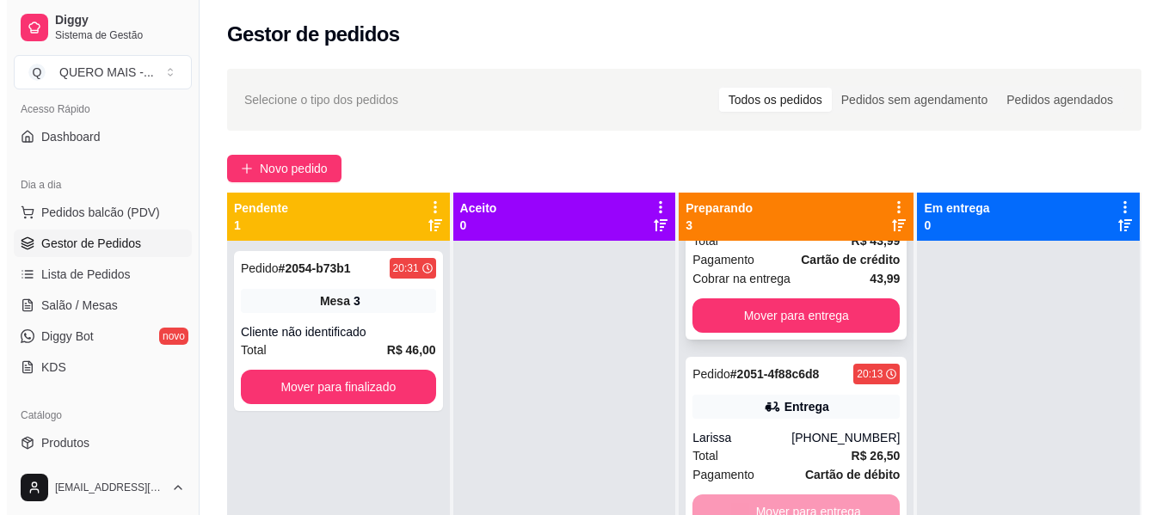
scroll to position [0, 0]
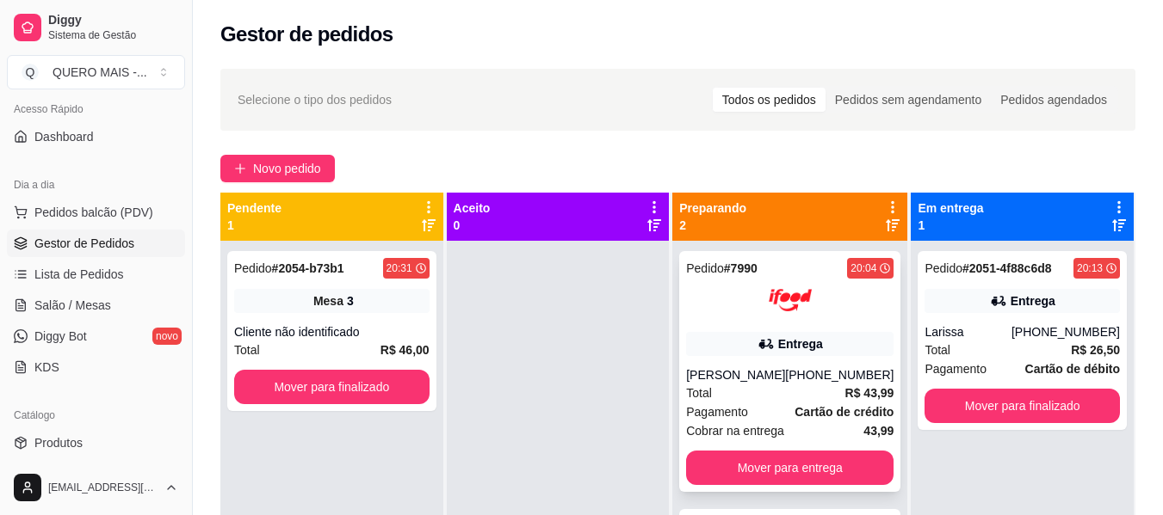
click at [768, 382] on div "[PERSON_NAME]" at bounding box center [735, 375] width 99 height 17
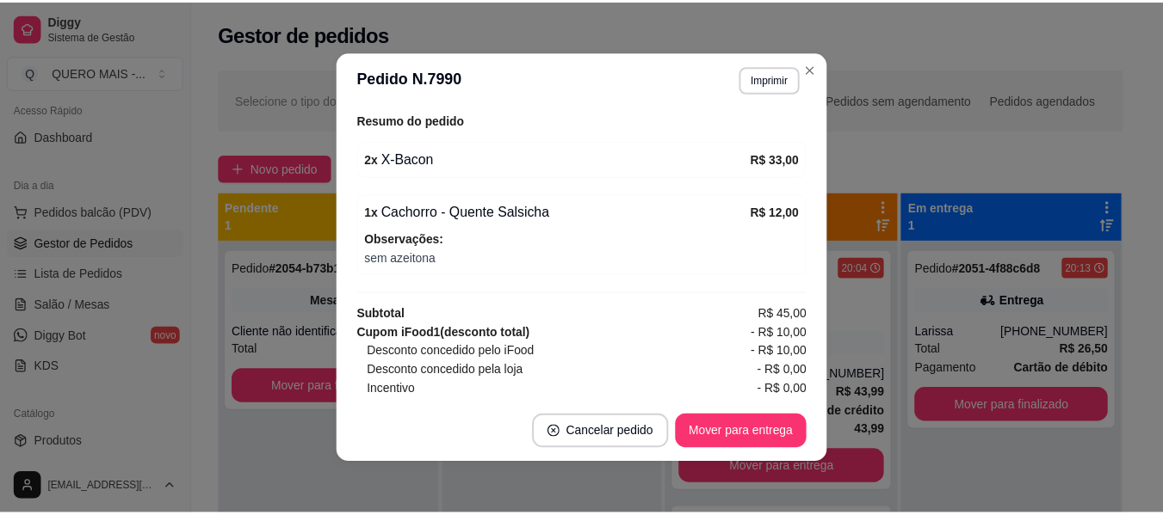
scroll to position [602, 0]
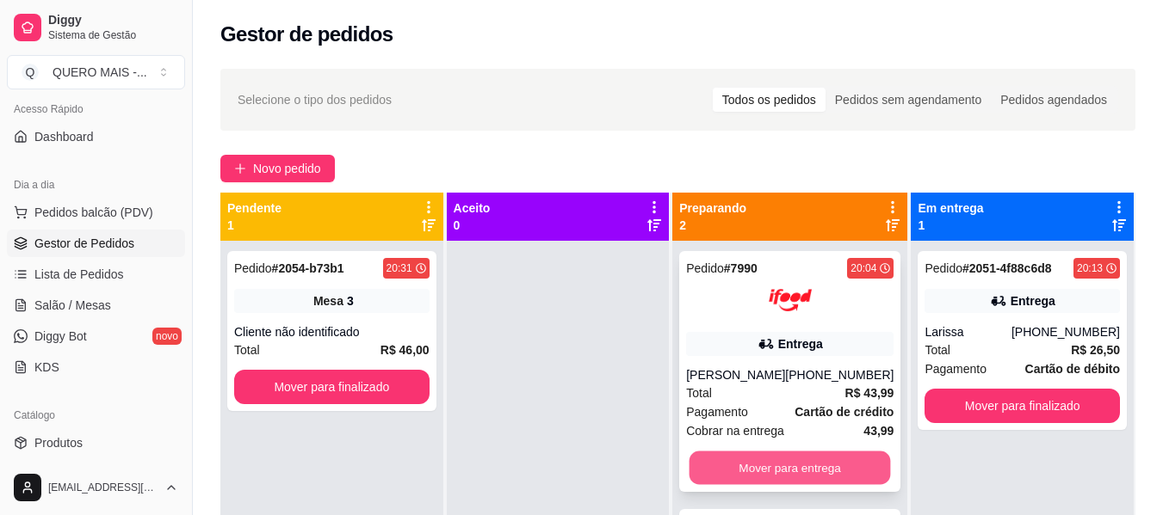
click at [736, 471] on button "Mover para entrega" at bounding box center [789, 469] width 201 height 34
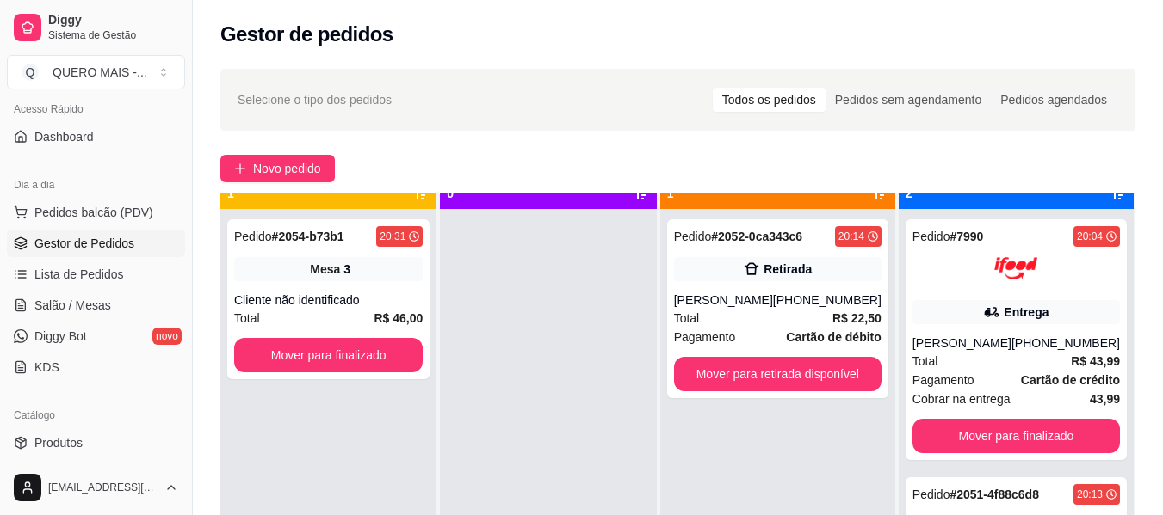
scroll to position [48, 0]
